Goal: Book appointment/travel/reservation

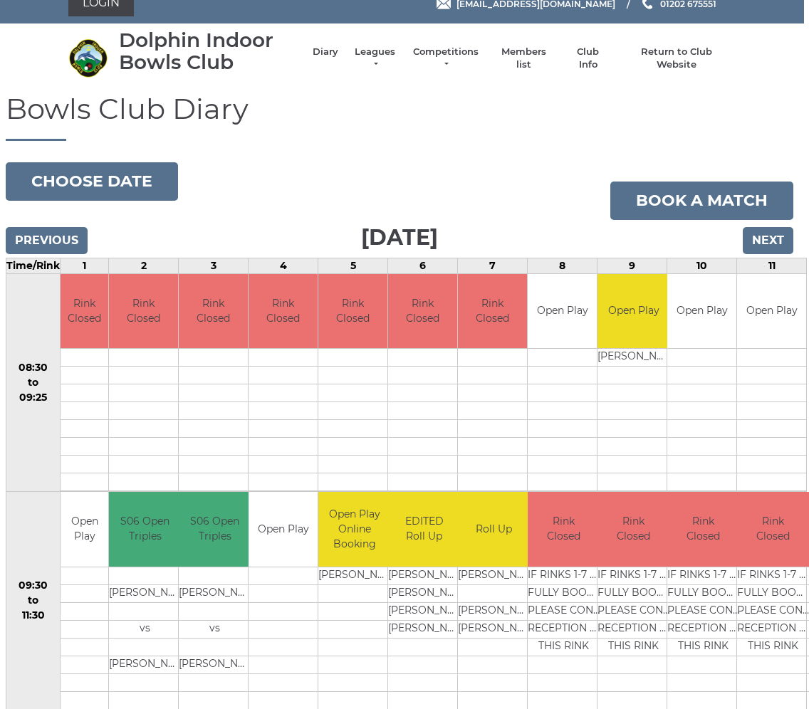
scroll to position [0, 5]
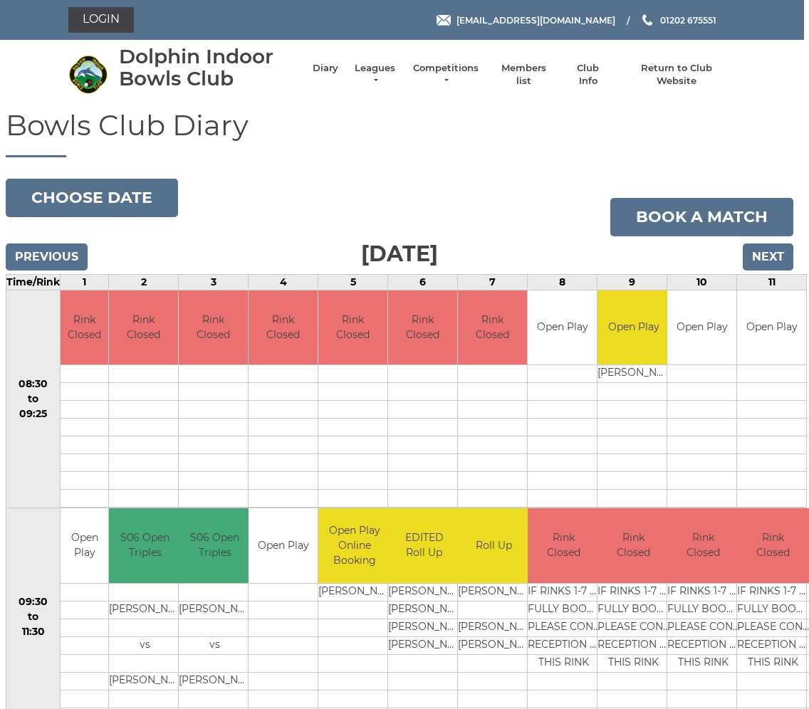
click at [770, 258] on input "Next" at bounding box center [768, 257] width 51 height 27
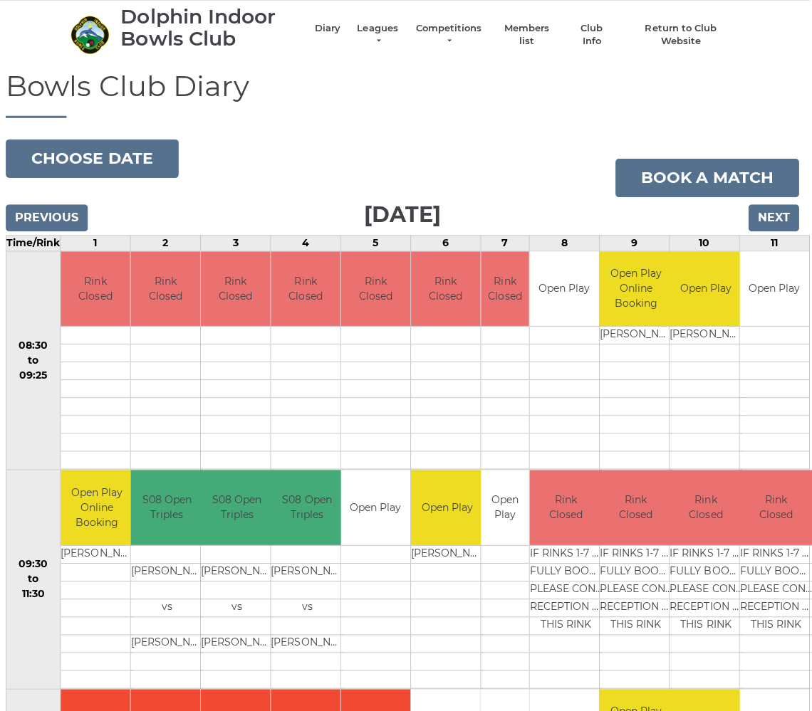
scroll to position [0, 3]
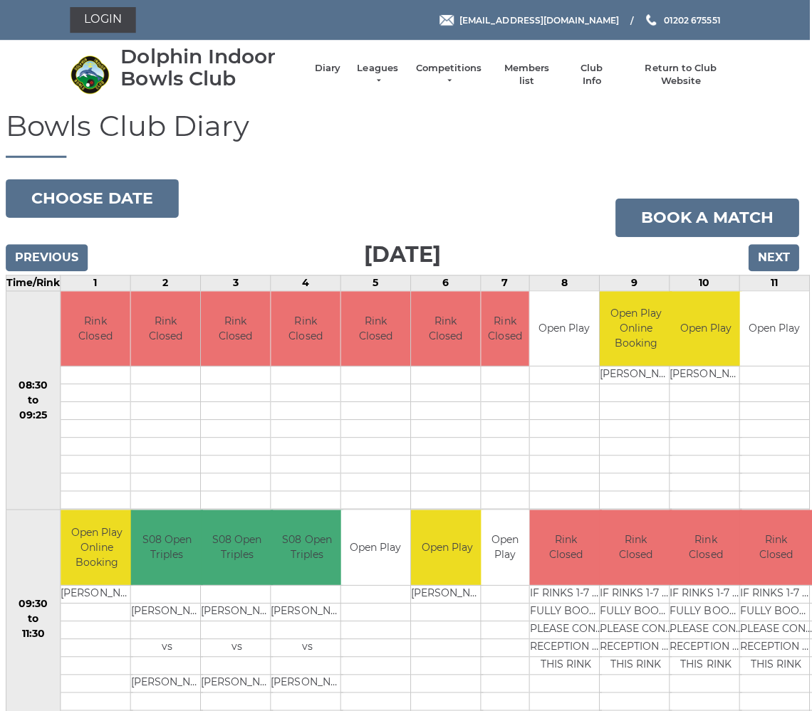
click at [97, 203] on button "Choose date" at bounding box center [95, 198] width 172 height 38
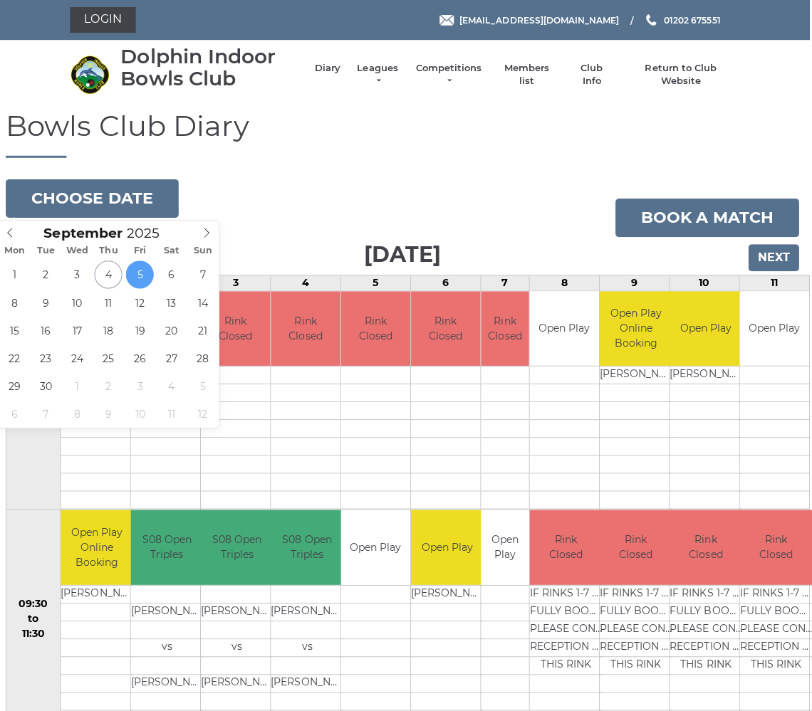
scroll to position [0, 4]
type input "[DATE]"
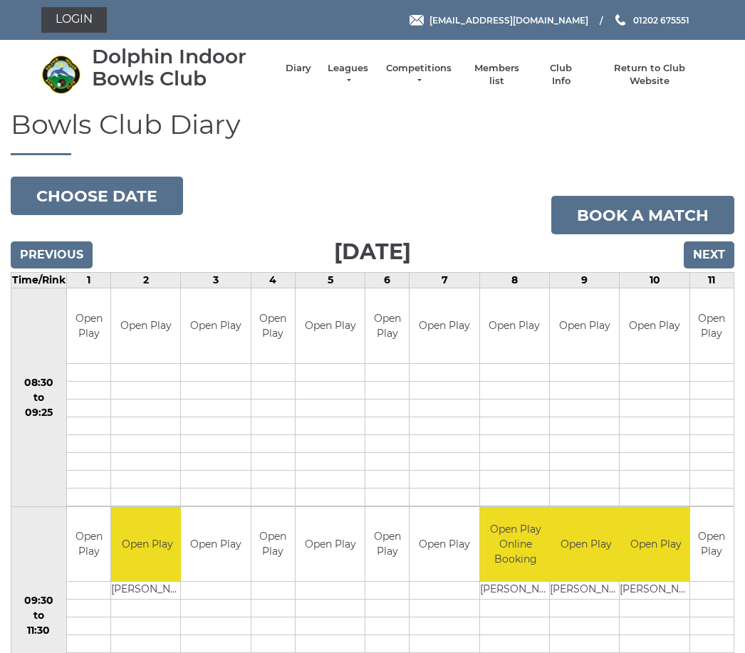
click at [710, 256] on input "Next" at bounding box center [709, 254] width 51 height 27
